Goal: Task Accomplishment & Management: Manage account settings

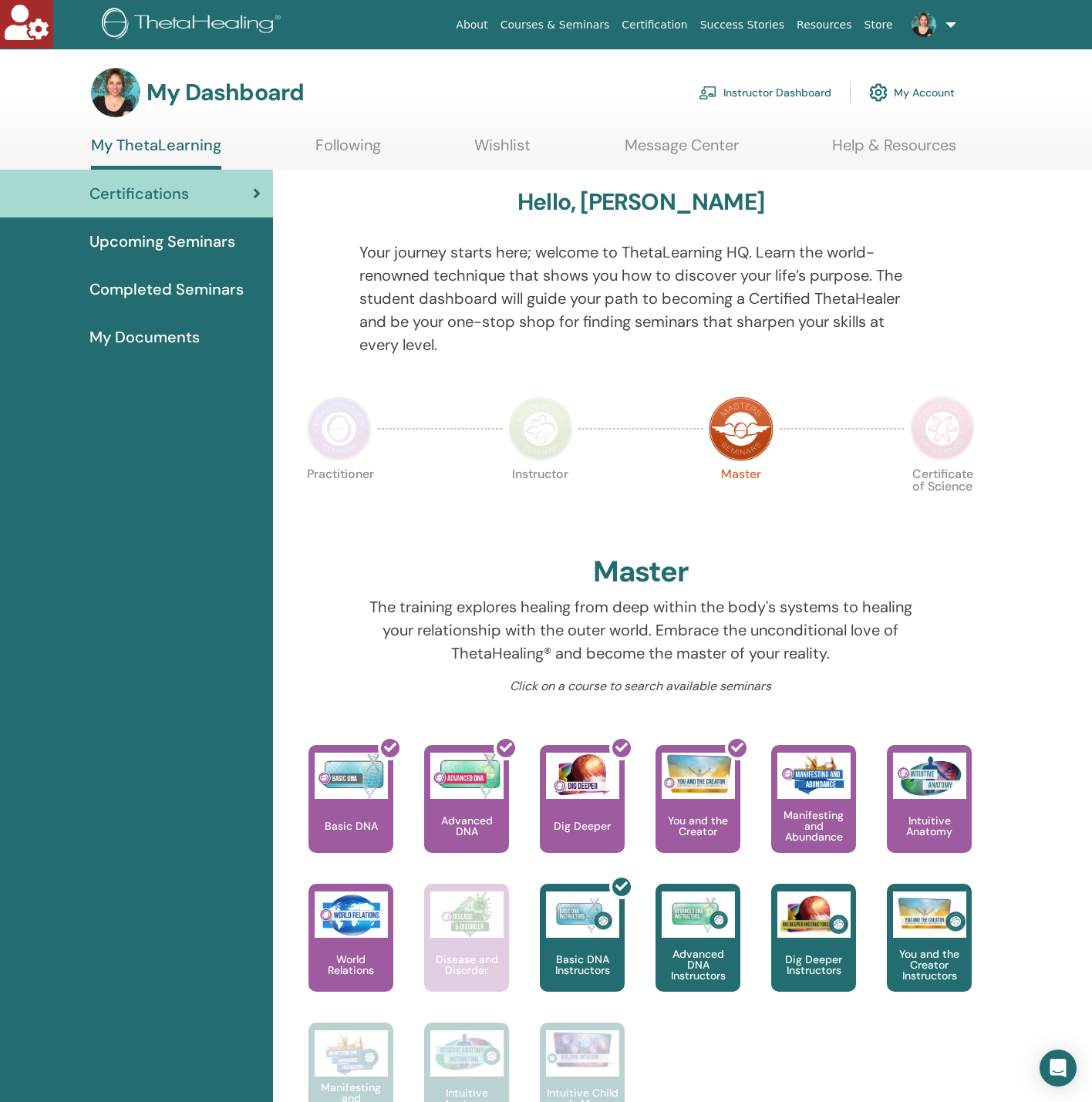
click at [907, 92] on link "My Account" at bounding box center [912, 92] width 86 height 34
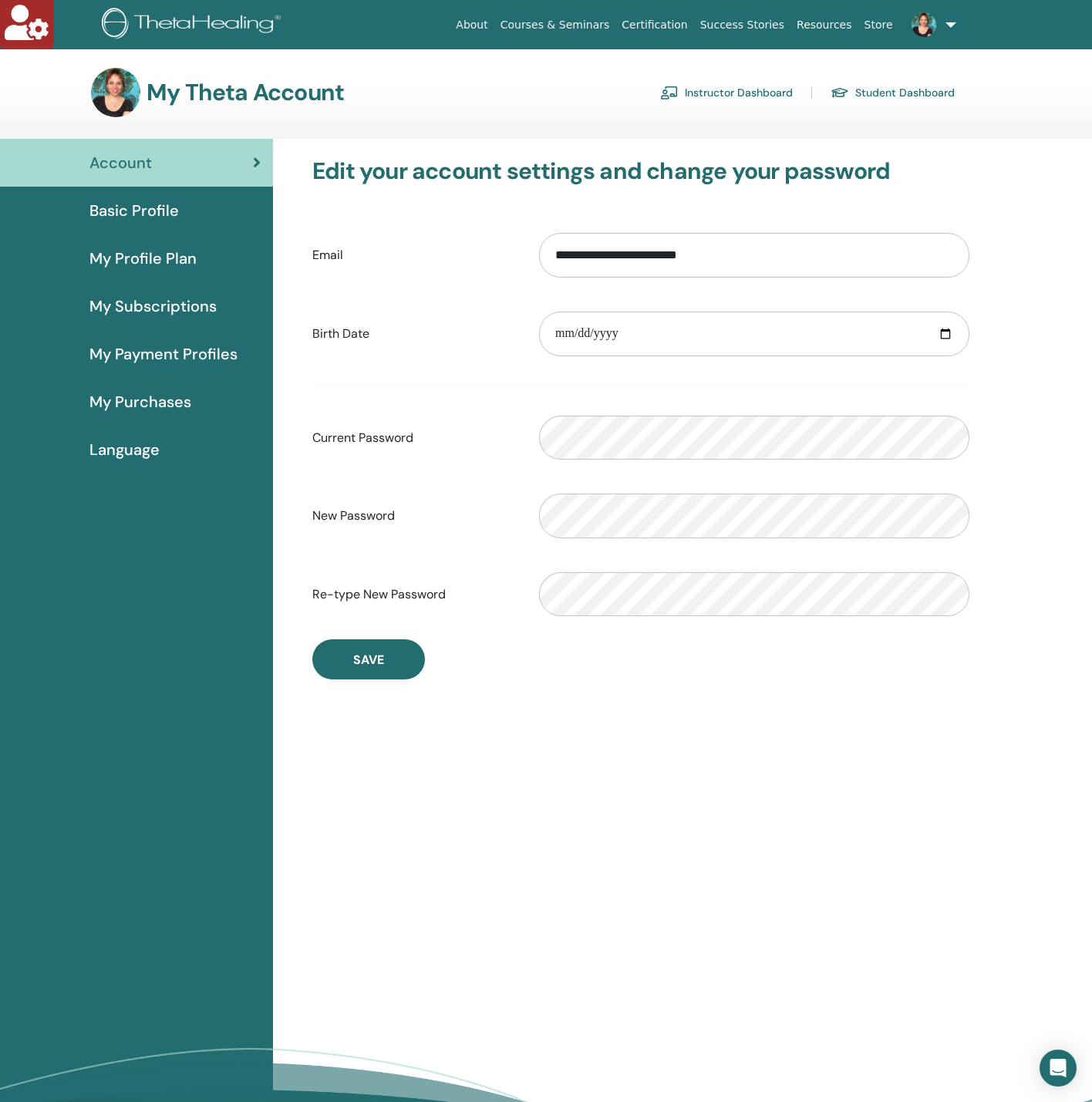
click at [178, 200] on div "Basic Profile" at bounding box center [136, 210] width 249 height 23
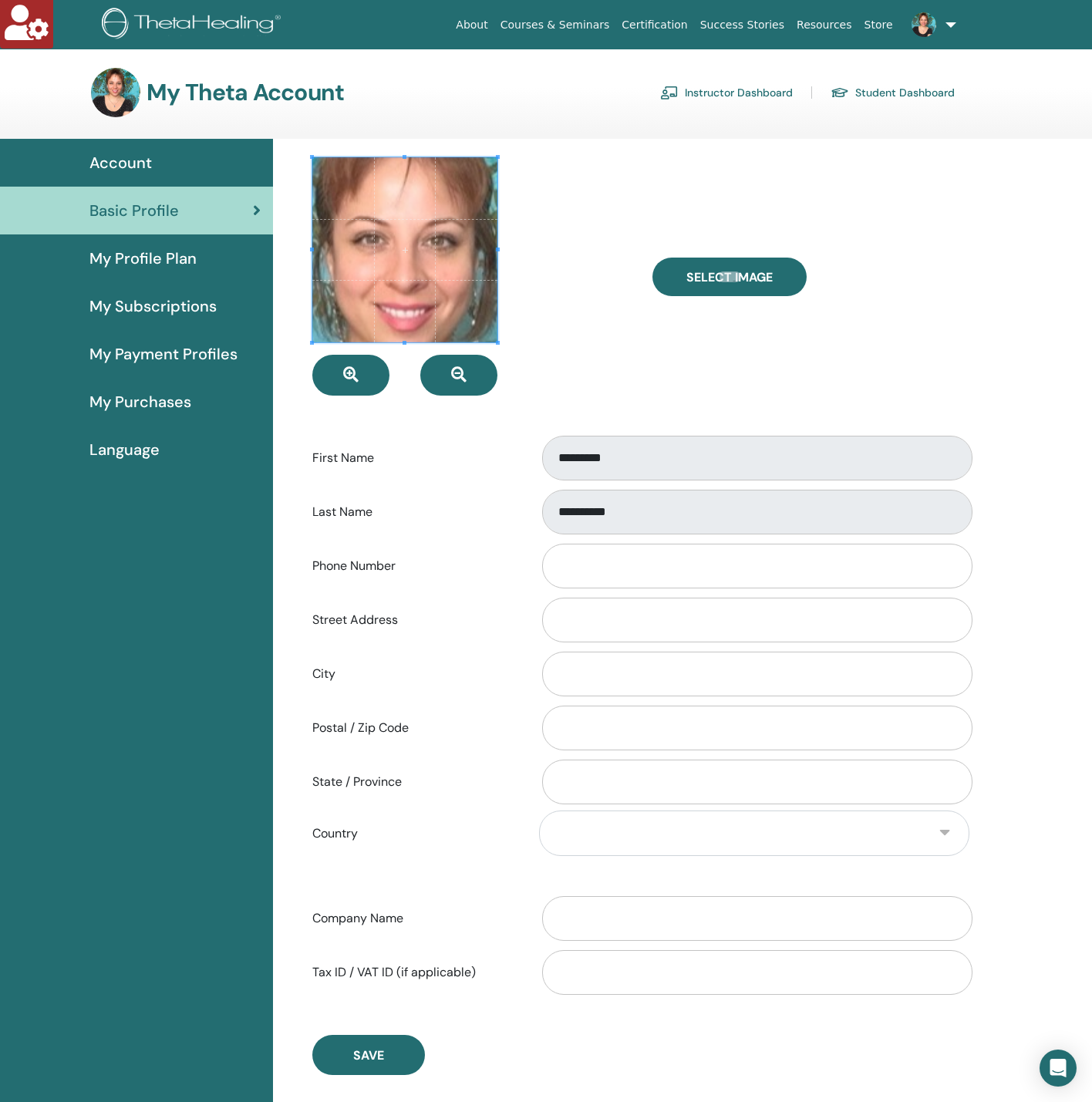
click at [413, 318] on span at bounding box center [405, 250] width 185 height 185
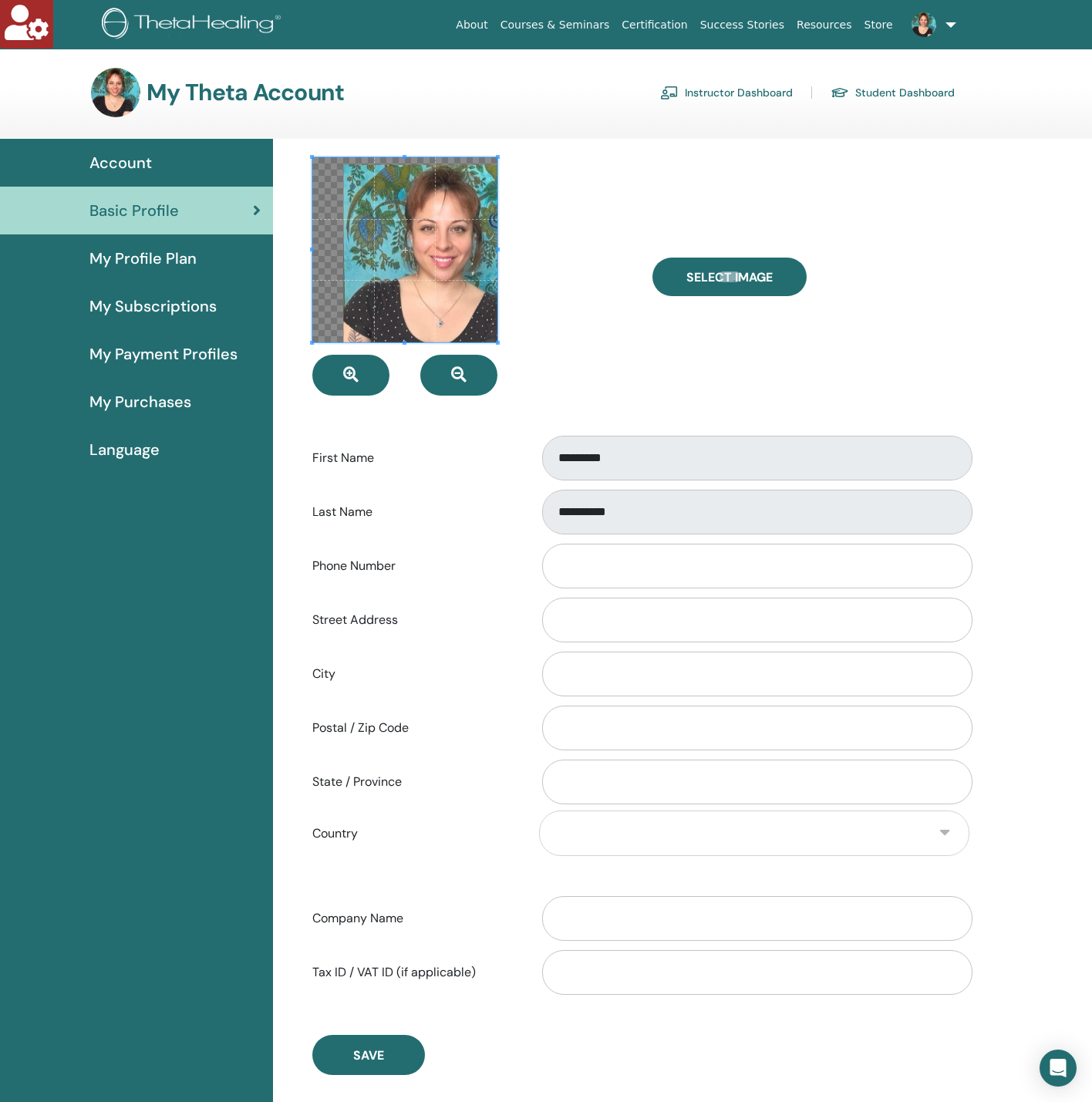
click at [758, 91] on link "Instructor Dashboard" at bounding box center [726, 92] width 132 height 25
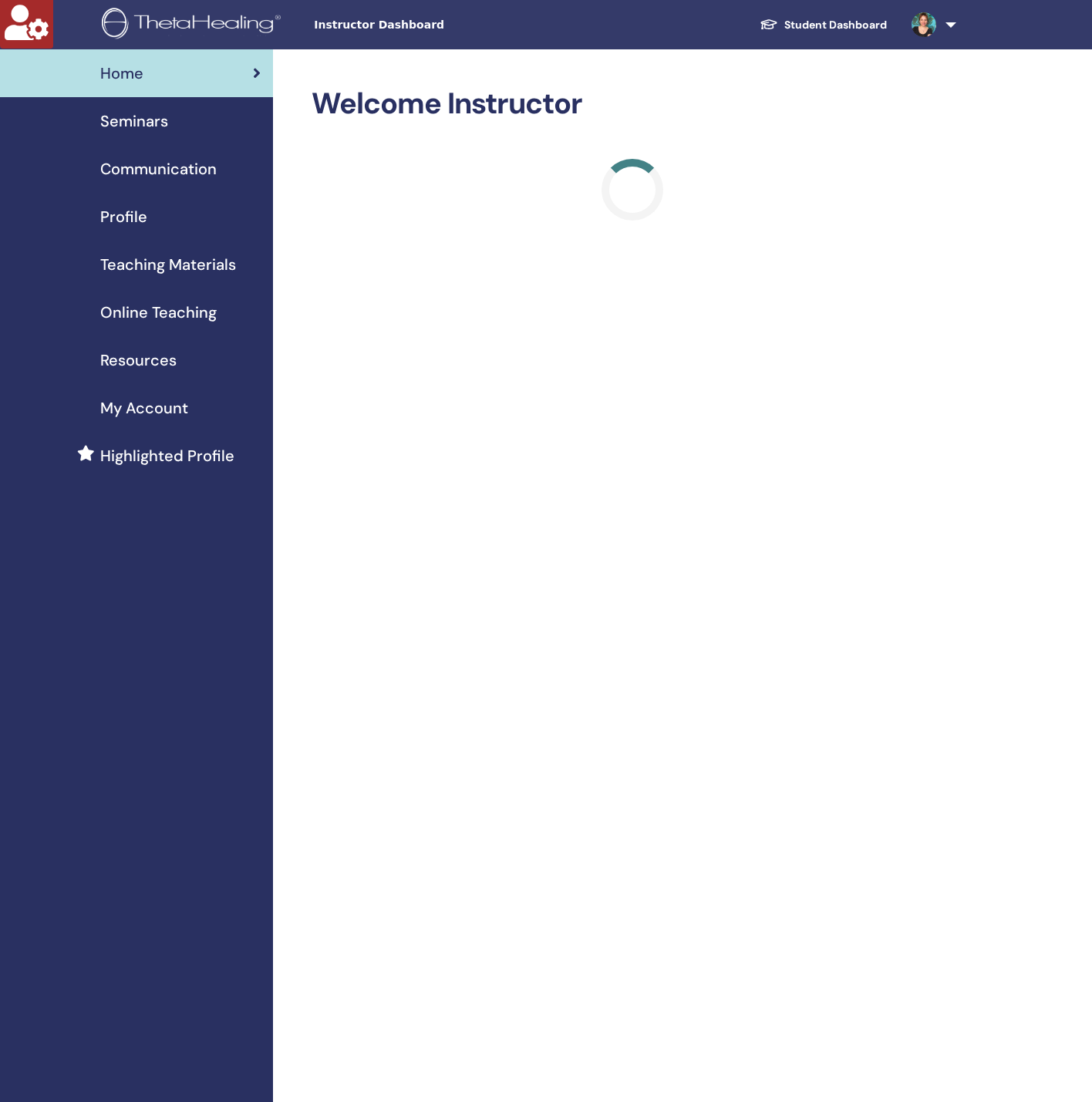
click at [166, 207] on div "Profile" at bounding box center [136, 217] width 249 height 23
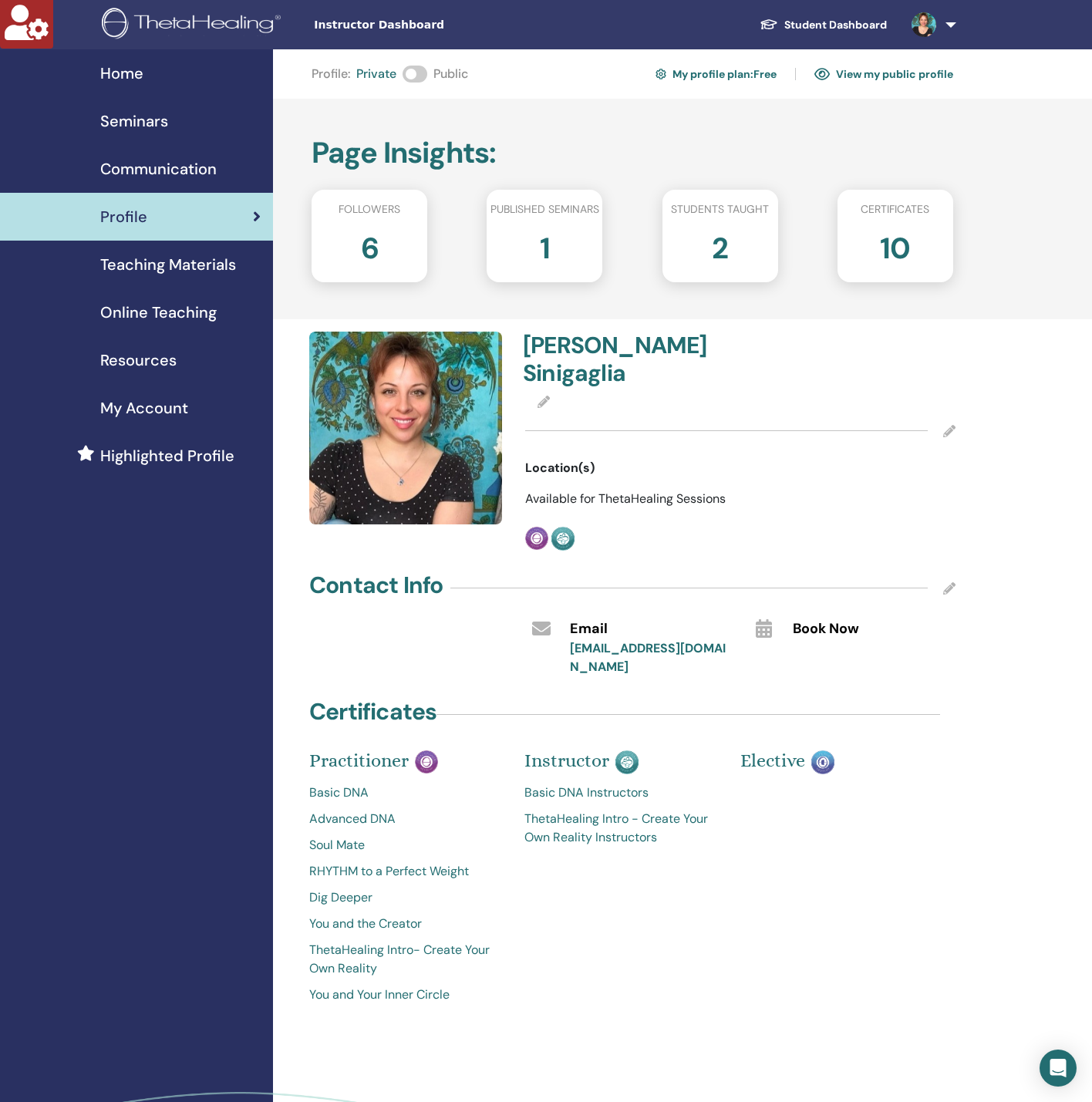
click at [160, 413] on span "My Account" at bounding box center [145, 408] width 88 height 23
